Goal: Transaction & Acquisition: Obtain resource

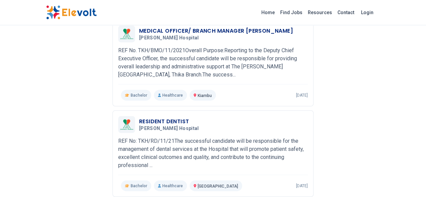
scroll to position [815, 0]
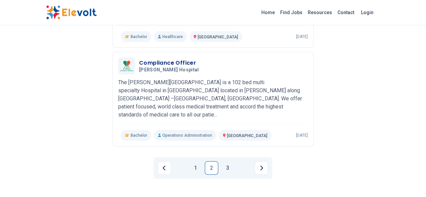
scroll to position [885, 0]
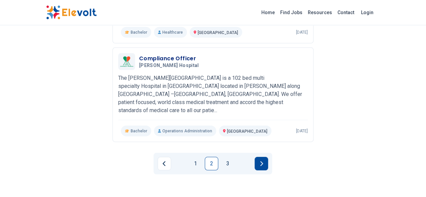
click at [258, 157] on button "Next page" at bounding box center [260, 163] width 13 height 13
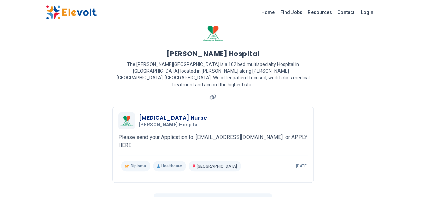
scroll to position [0, 0]
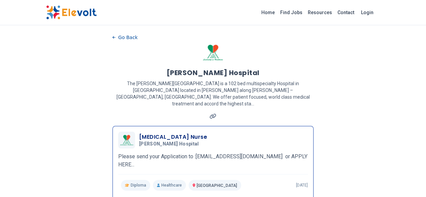
click at [298, 152] on p "Please send your Application to :[EMAIL_ADDRESS][DOMAIN_NAME] or APPLY HERE..." at bounding box center [212, 160] width 189 height 16
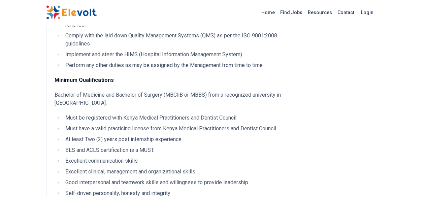
scroll to position [356, 0]
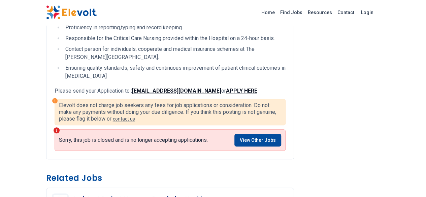
scroll to position [298, 0]
click at [226, 87] on strong "APPLY HERE" at bounding box center [241, 90] width 31 height 6
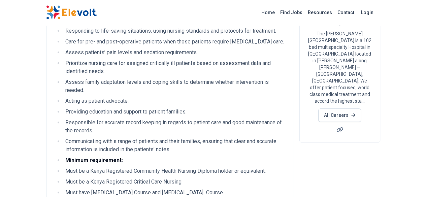
scroll to position [0, 0]
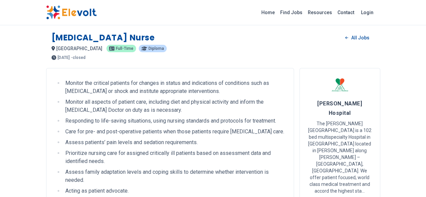
drag, startPoint x: 180, startPoint y: 27, endPoint x: 170, endPoint y: 36, distance: 13.6
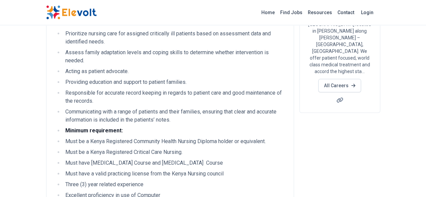
scroll to position [120, 0]
